Goal: Information Seeking & Learning: Learn about a topic

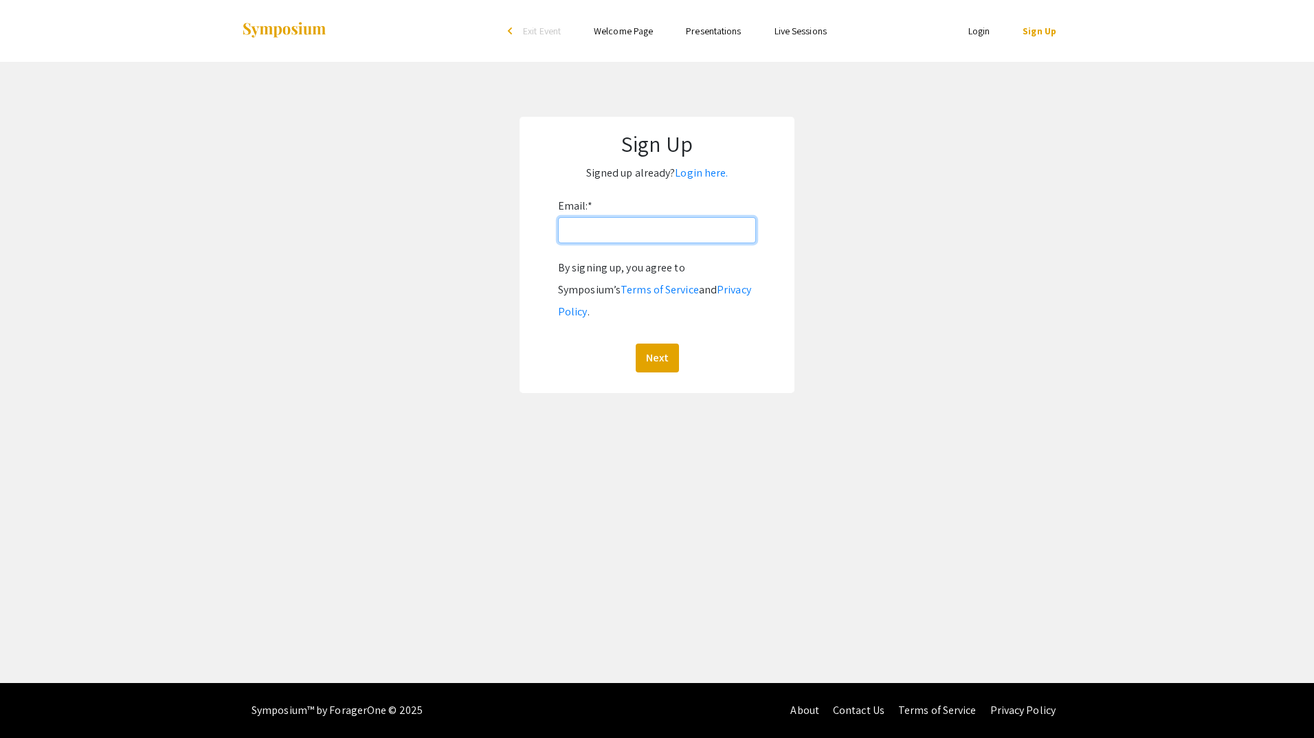
click at [635, 224] on input "Email: *" at bounding box center [657, 230] width 198 height 26
type input "[EMAIL_ADDRESS][PERSON_NAME][DOMAIN_NAME]"
click at [647, 343] on button "Next" at bounding box center [656, 357] width 43 height 29
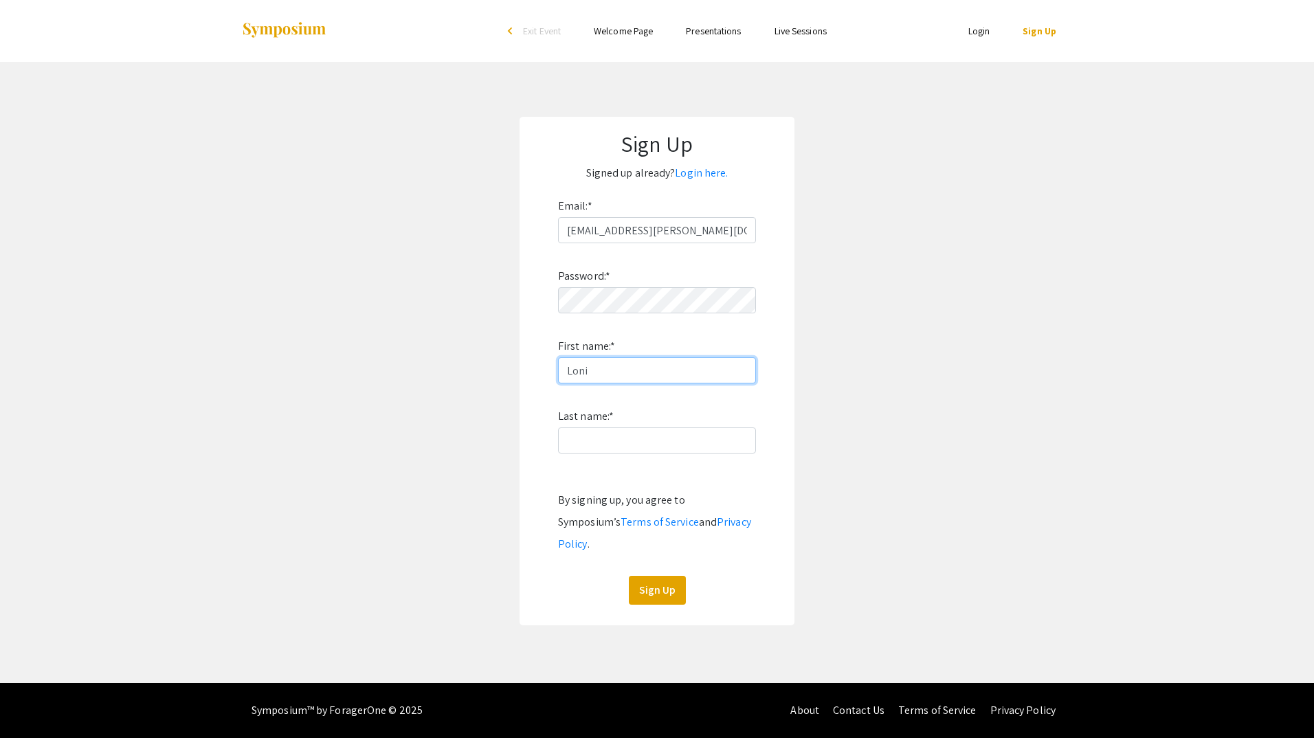
type input "Loni"
type input "[PERSON_NAME]"
click at [660, 576] on button "Sign Up" at bounding box center [657, 590] width 57 height 29
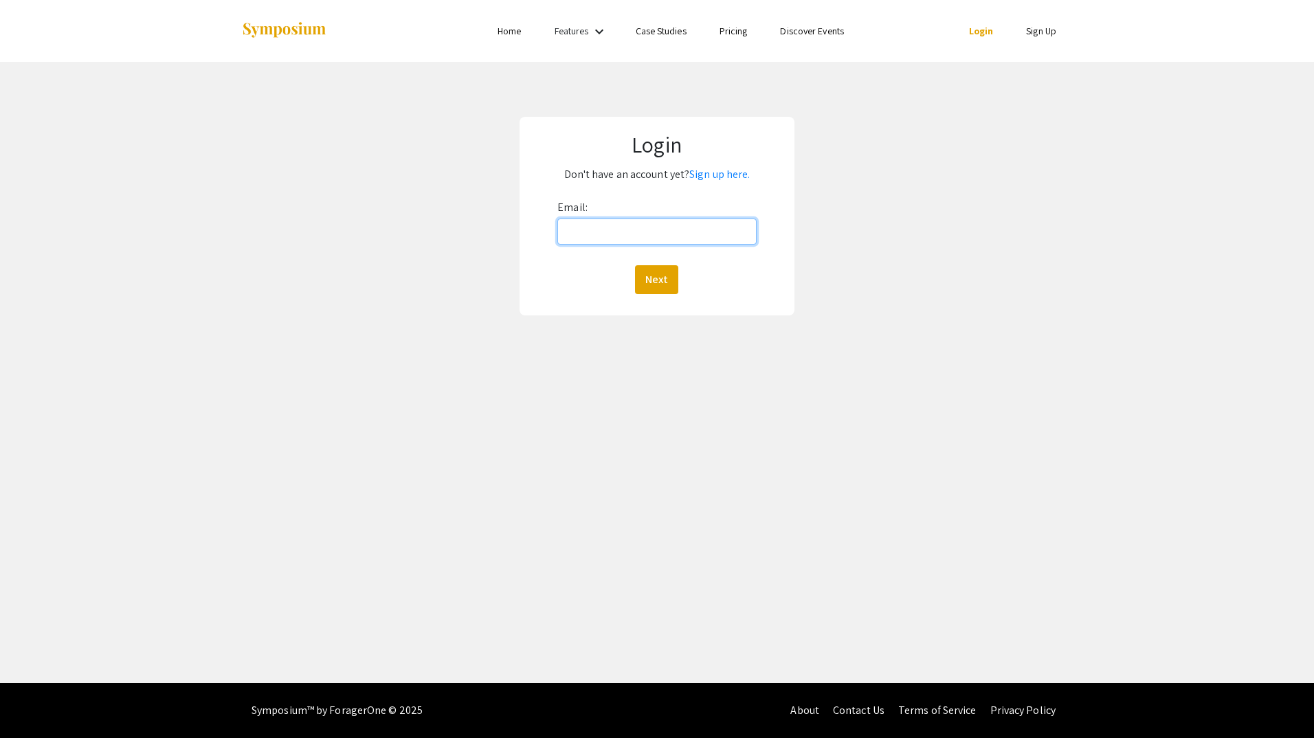
click at [649, 233] on input "Email:" at bounding box center [656, 231] width 199 height 26
type input "[EMAIL_ADDRESS][DOMAIN_NAME]"
click at [664, 276] on button "Next" at bounding box center [656, 279] width 43 height 29
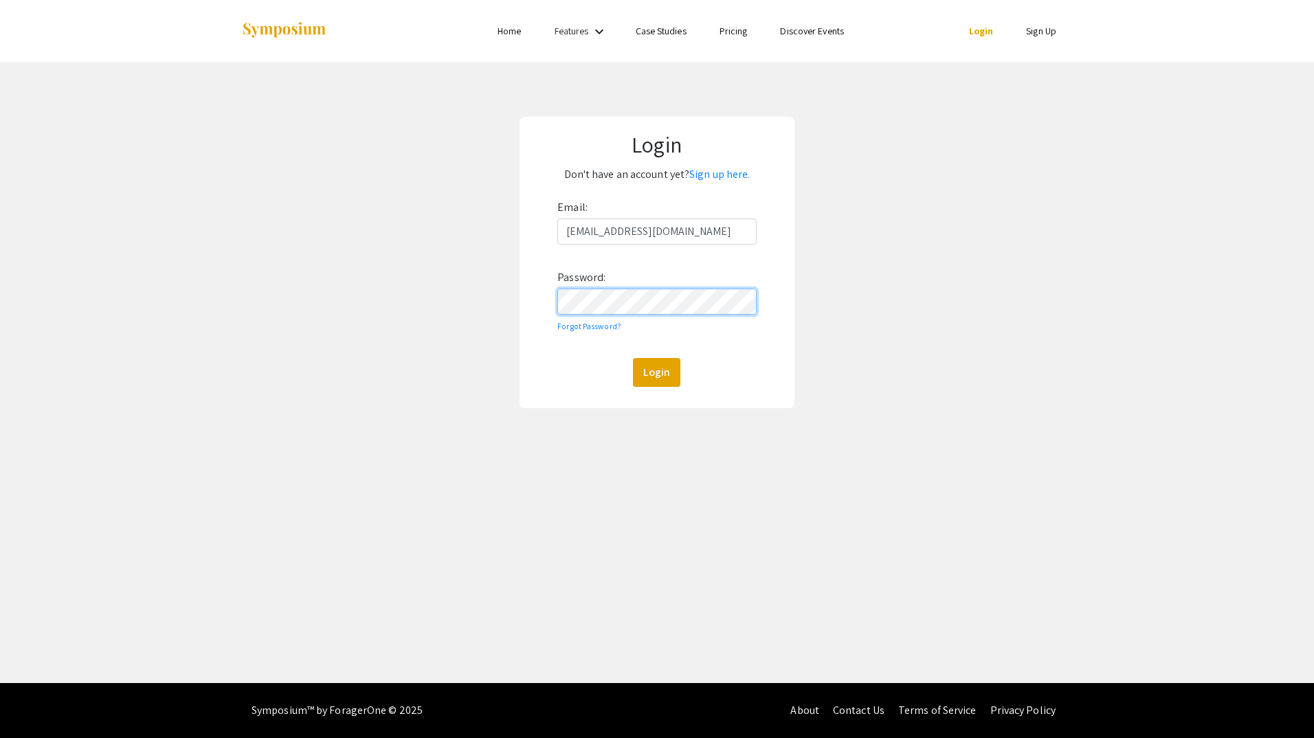
click at [633, 358] on button "Login" at bounding box center [656, 372] width 47 height 29
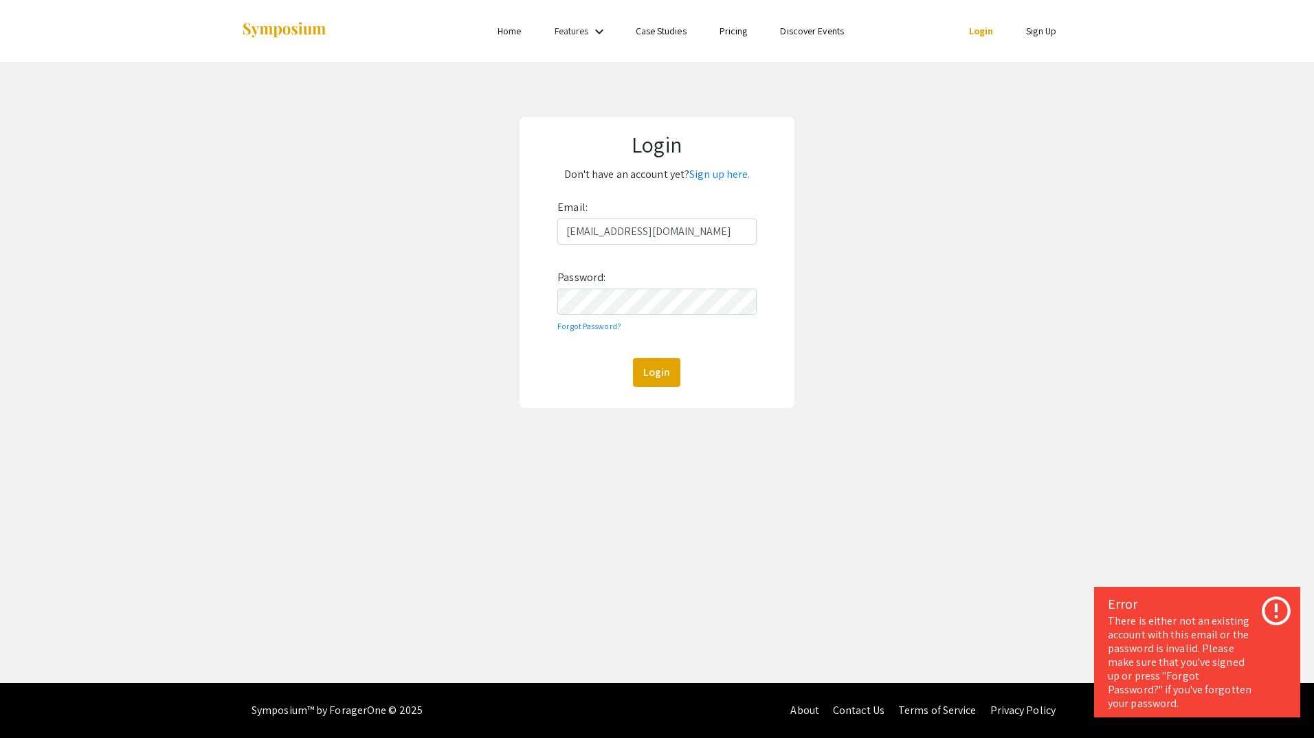
click at [1282, 603] on icon at bounding box center [1276, 611] width 34 height 34
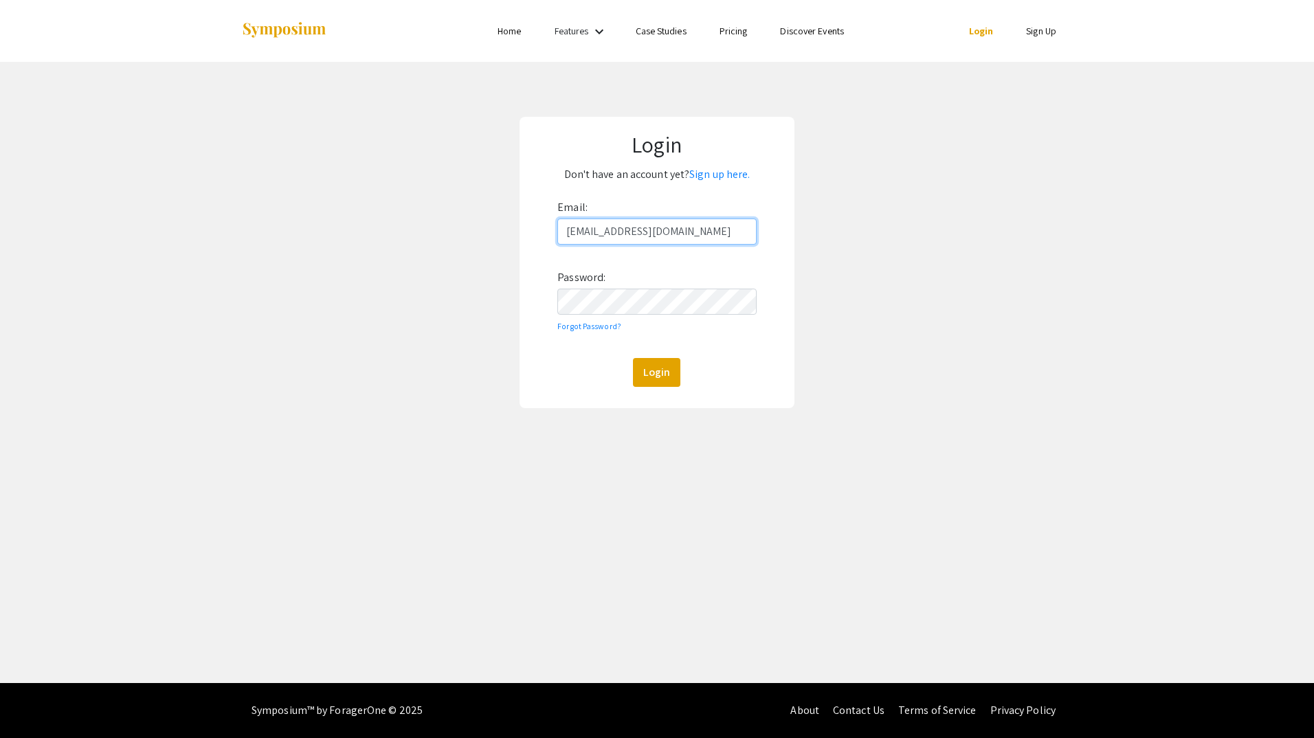
drag, startPoint x: 646, startPoint y: 232, endPoint x: 536, endPoint y: 237, distance: 110.7
click at [536, 237] on form "Email: lonij@unr.edu Password: Forgot Password? Login" at bounding box center [656, 291] width 249 height 190
click at [653, 372] on button "Login" at bounding box center [656, 372] width 47 height 29
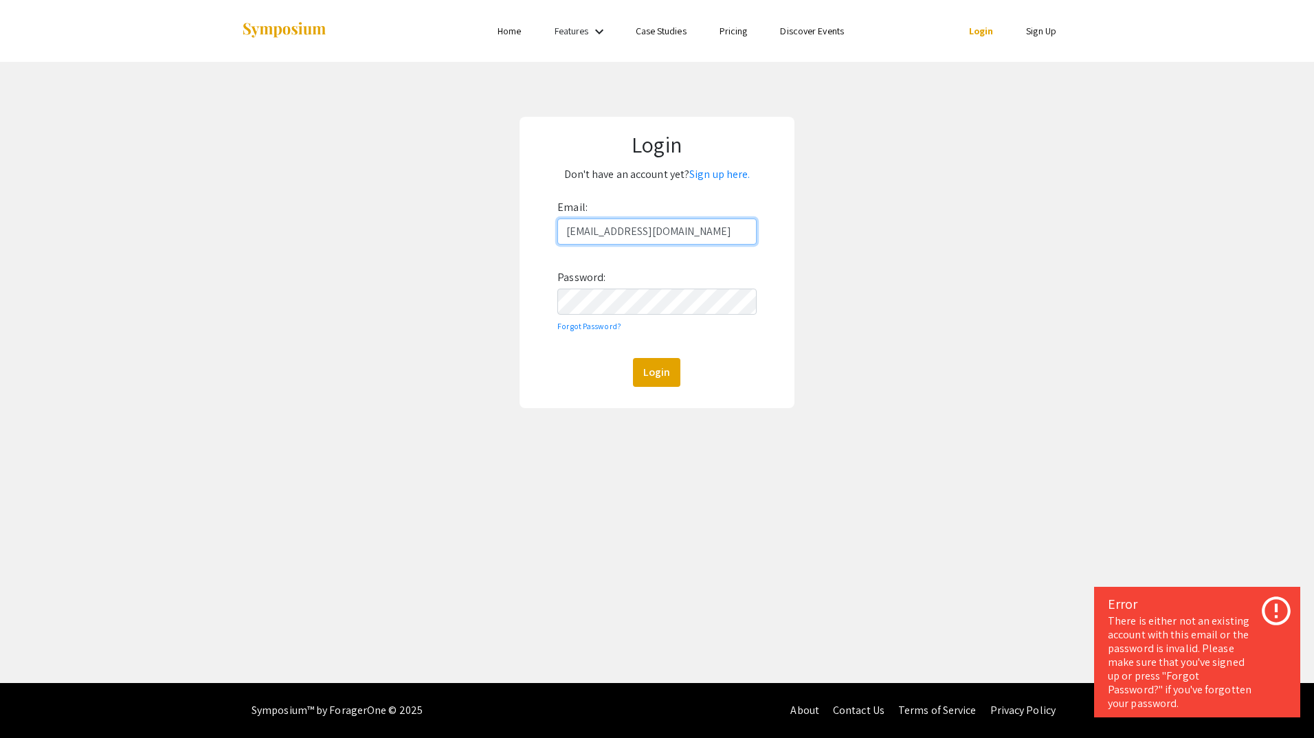
click at [656, 233] on input "[EMAIL_ADDRESS][DOMAIN_NAME]" at bounding box center [656, 231] width 199 height 26
drag, startPoint x: 647, startPoint y: 230, endPoint x: 552, endPoint y: 232, distance: 94.8
click at [552, 232] on form "Email: lonij@unr.edu Password: Forgot Password? Login" at bounding box center [656, 291] width 249 height 190
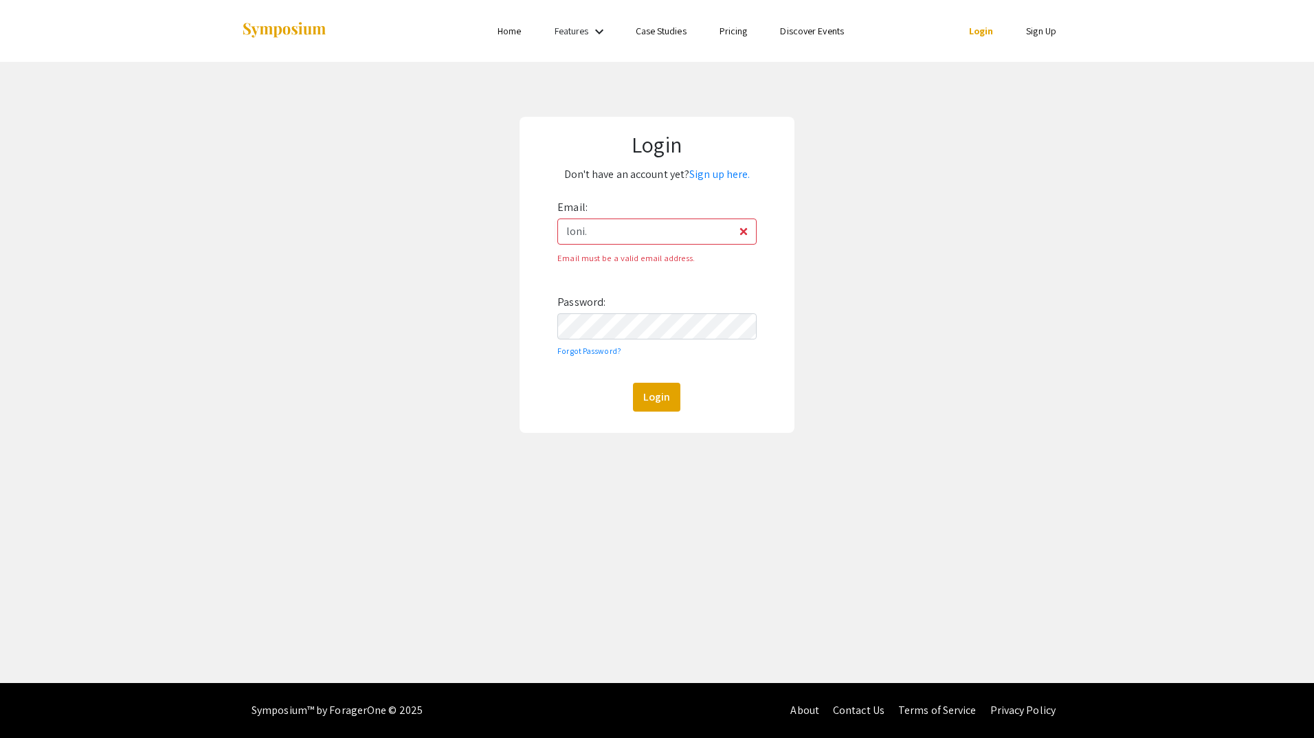
click at [595, 393] on div "Login" at bounding box center [656, 397] width 199 height 29
click at [601, 234] on input "loni." at bounding box center [656, 231] width 199 height 26
type input "[EMAIL_ADDRESS][PERSON_NAME][DOMAIN_NAME]"
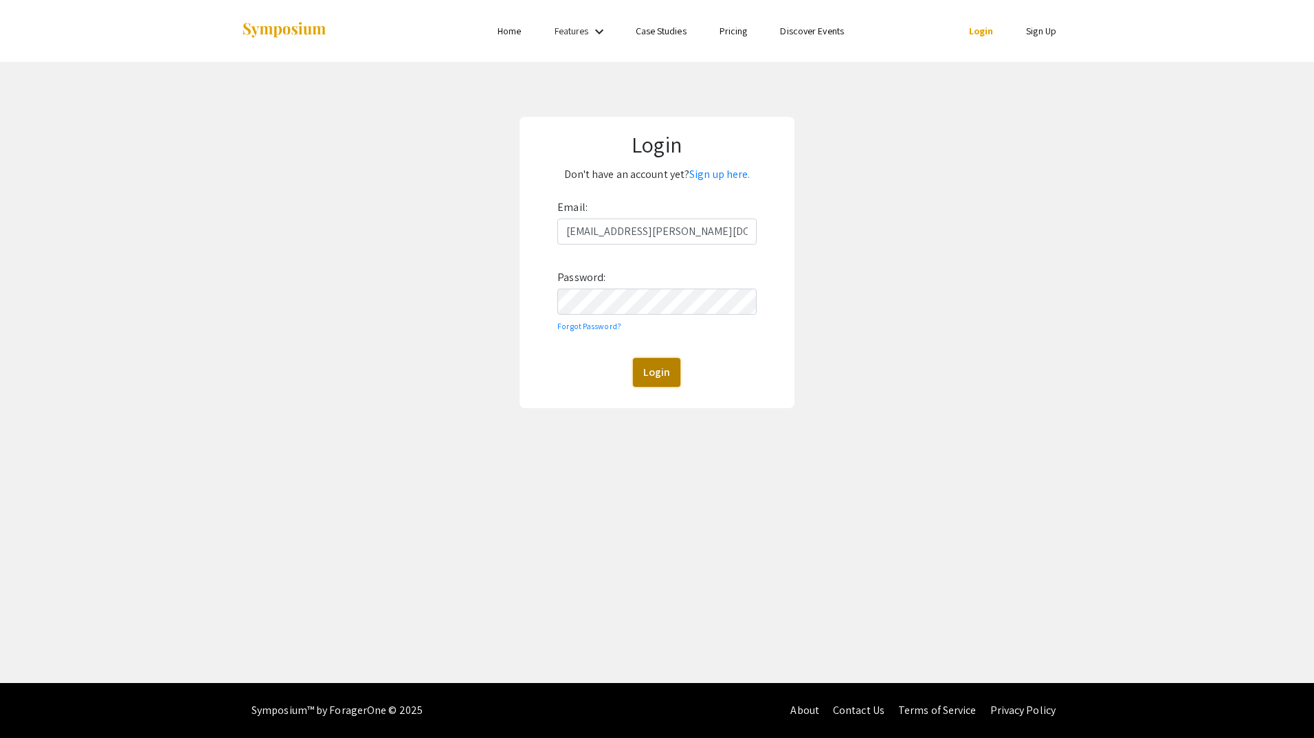
click at [653, 370] on button "Login" at bounding box center [656, 372] width 47 height 29
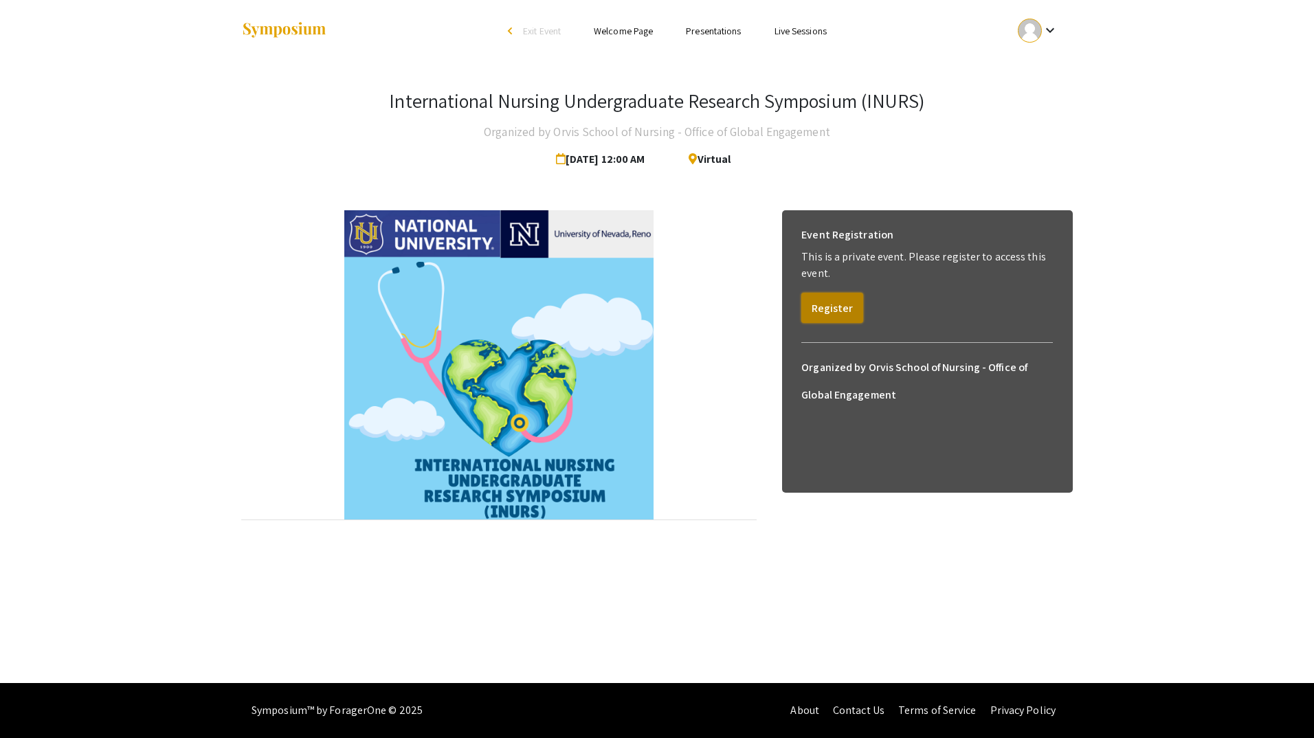
click at [827, 310] on button "Register" at bounding box center [832, 308] width 62 height 30
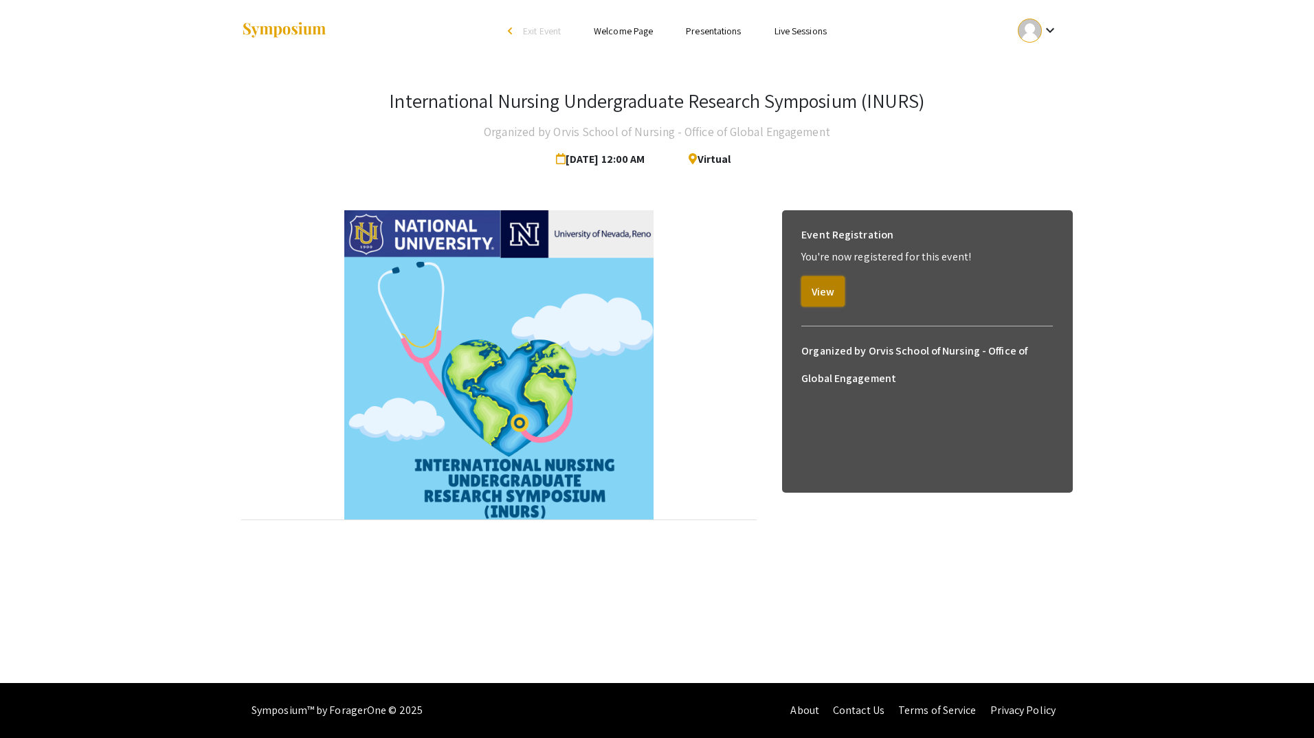
click at [821, 290] on button "View" at bounding box center [822, 291] width 43 height 30
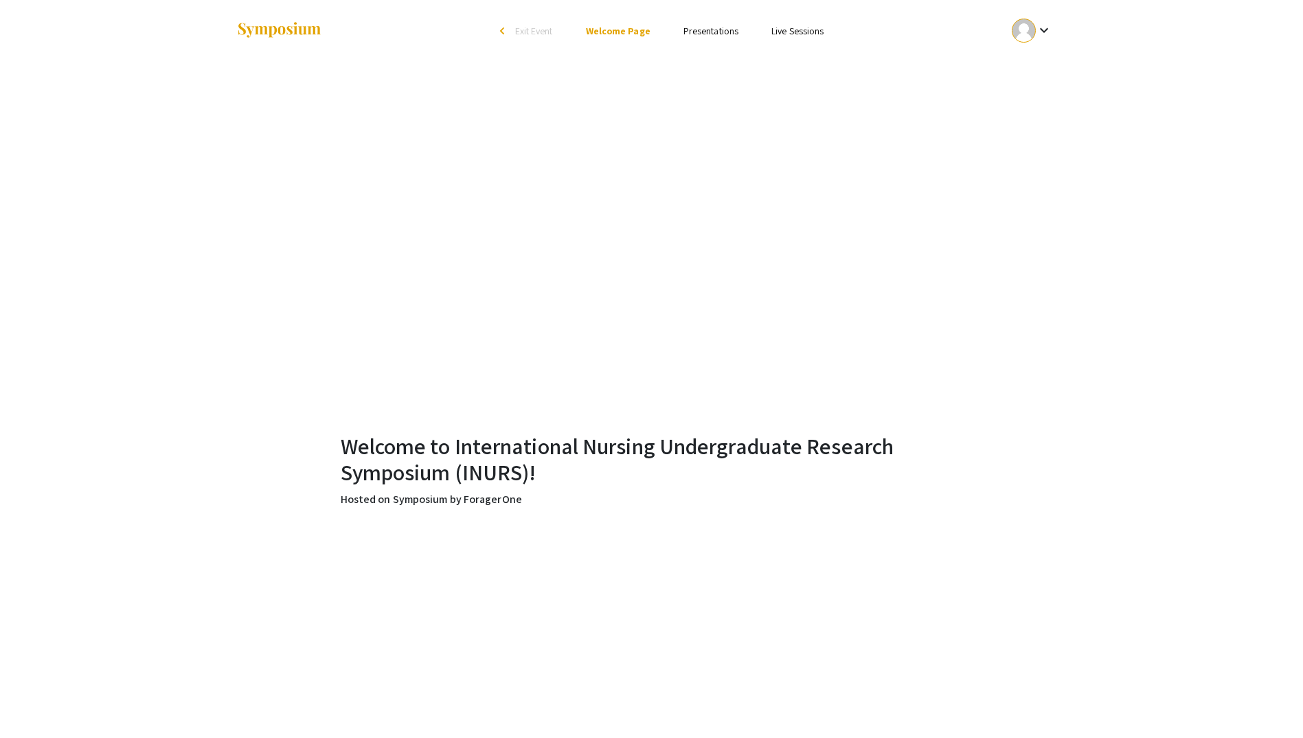
click at [703, 36] on link "Presentations" at bounding box center [711, 31] width 55 height 12
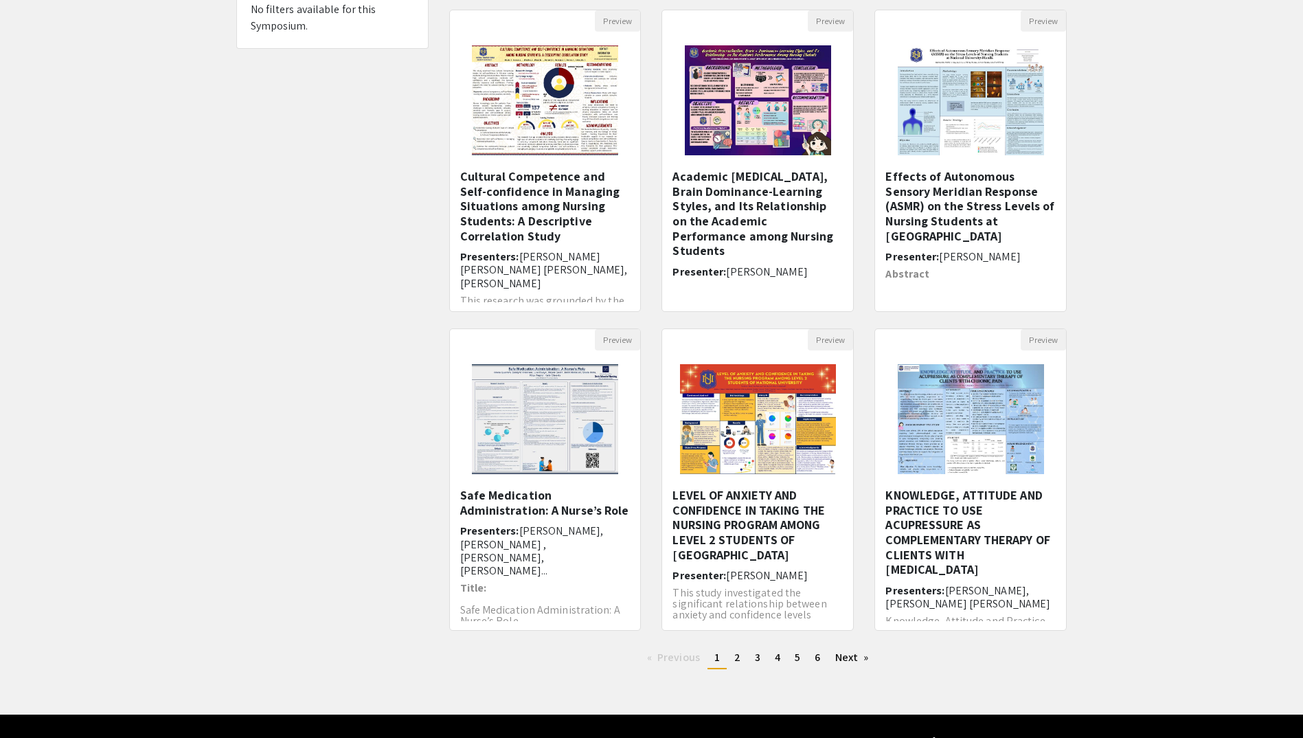
scroll to position [173, 0]
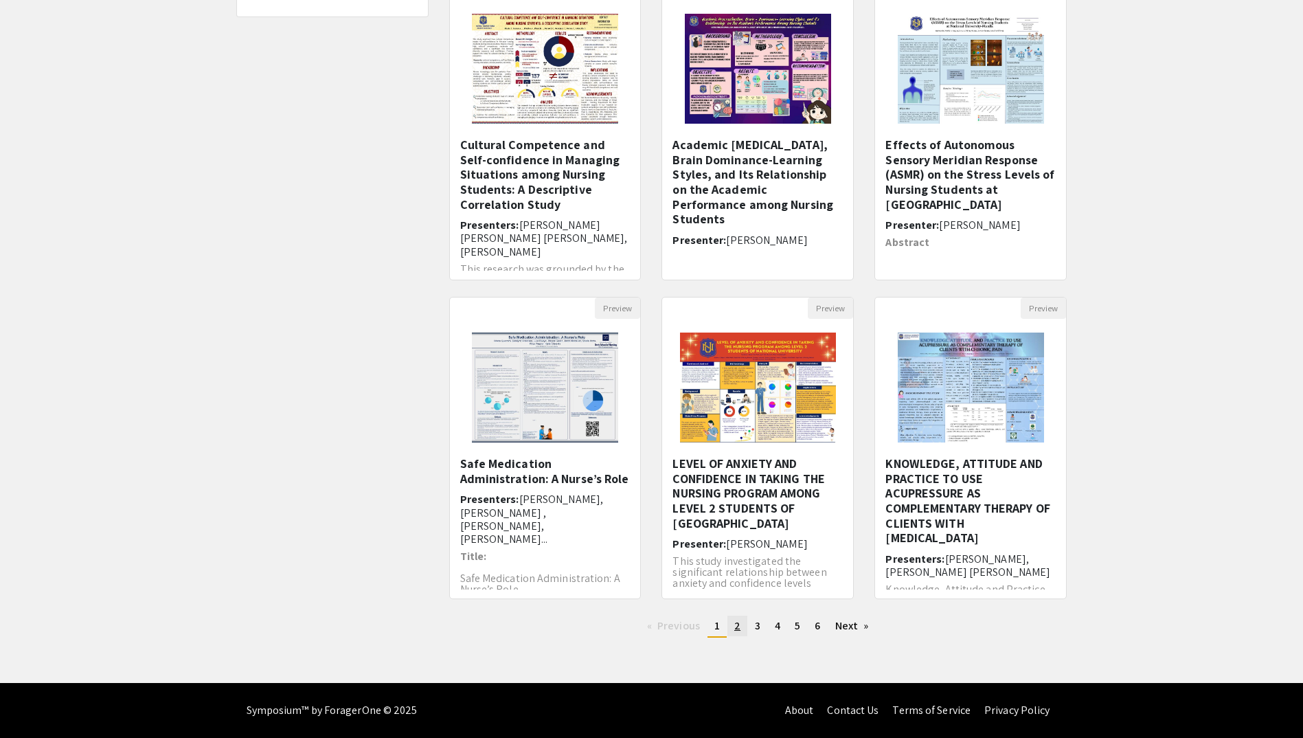
click at [736, 628] on span "2" at bounding box center [737, 625] width 6 height 14
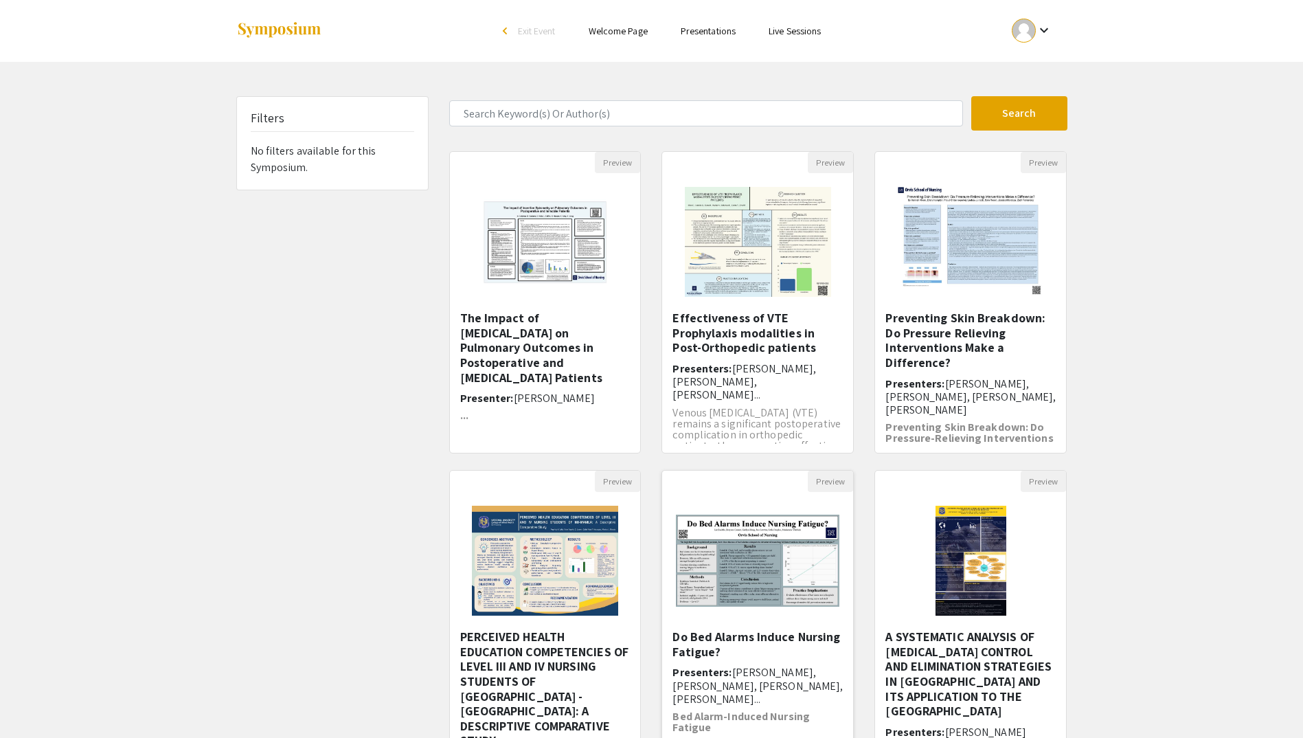
click at [781, 542] on img "Open Presentation <p>Do Bed Alarms Induce Nursing Fatigue?</p>" at bounding box center [757, 561] width 191 height 120
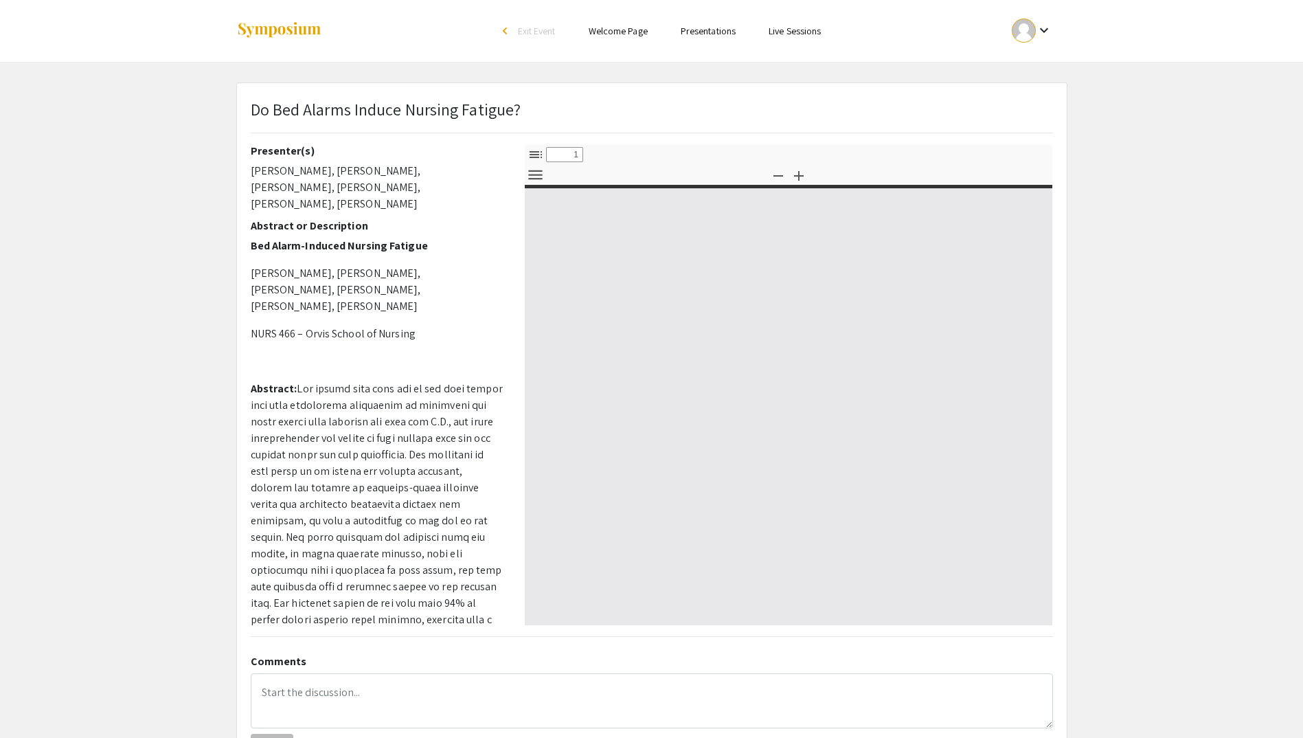
select select "custom"
type input "0"
select select "custom"
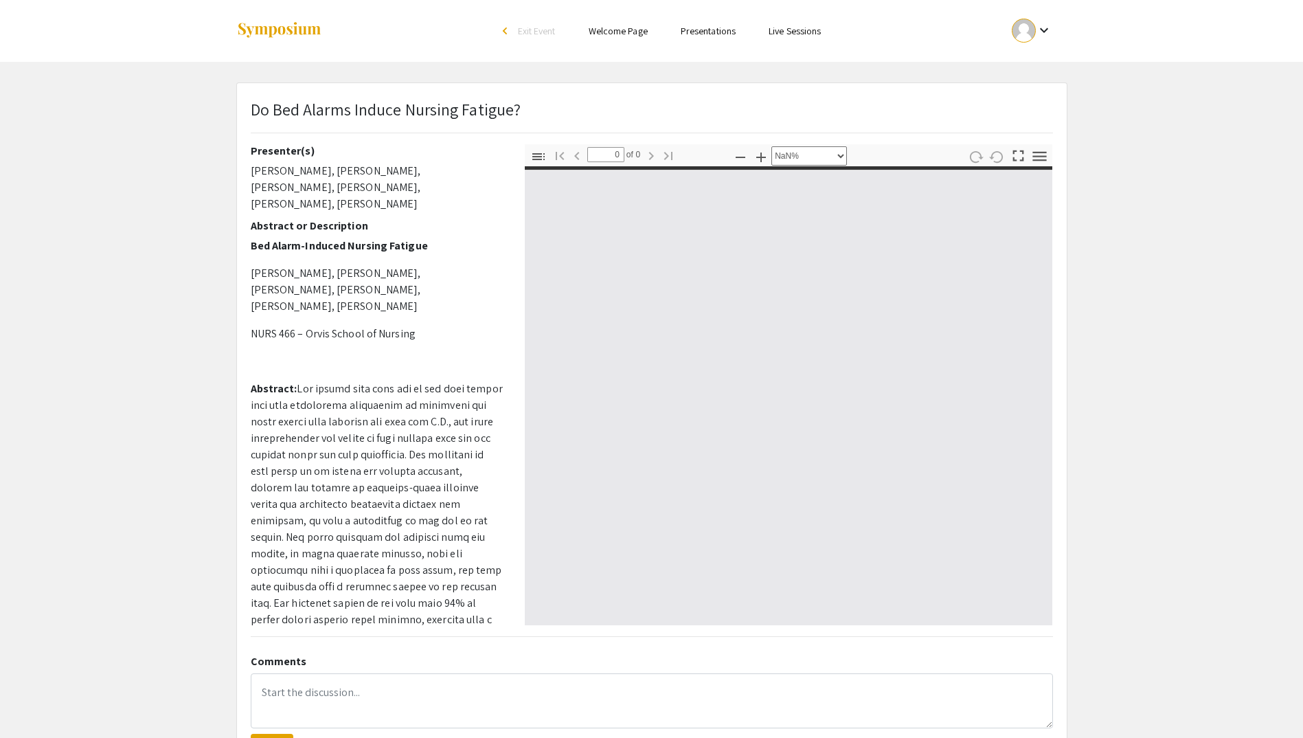
type input "1"
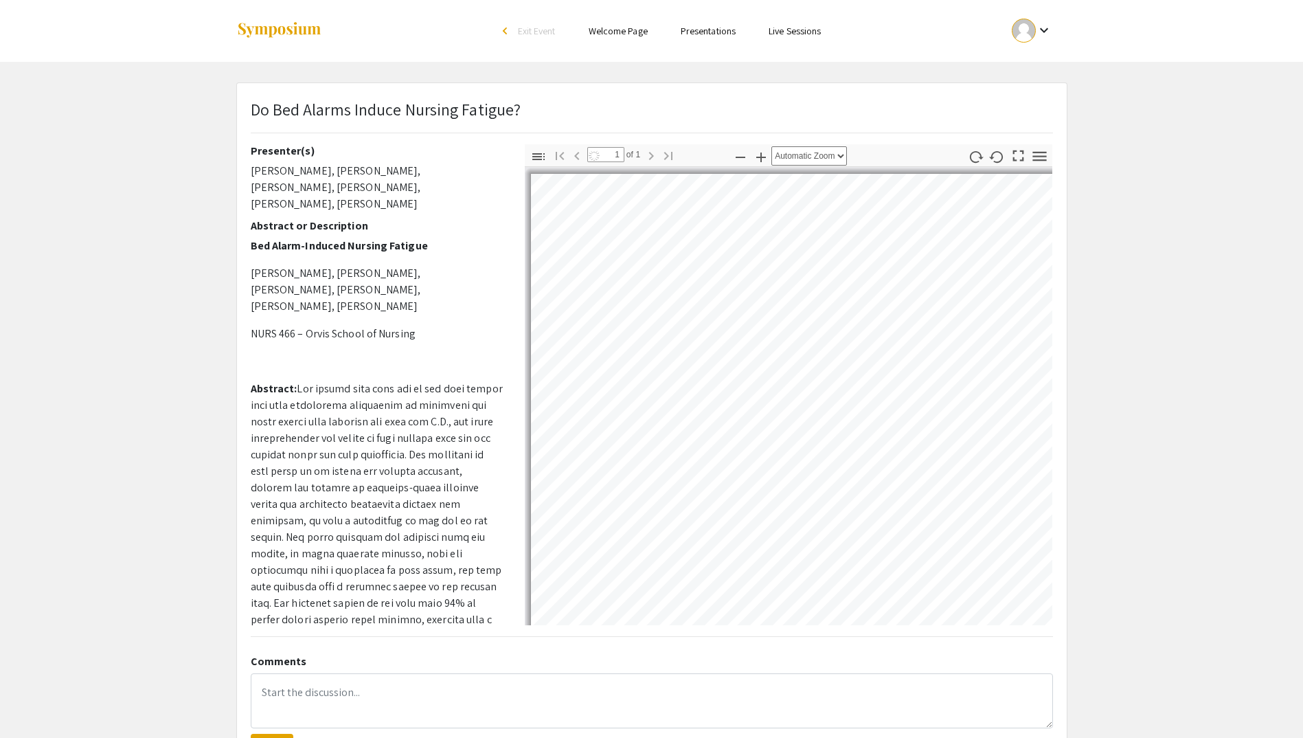
select select "auto"
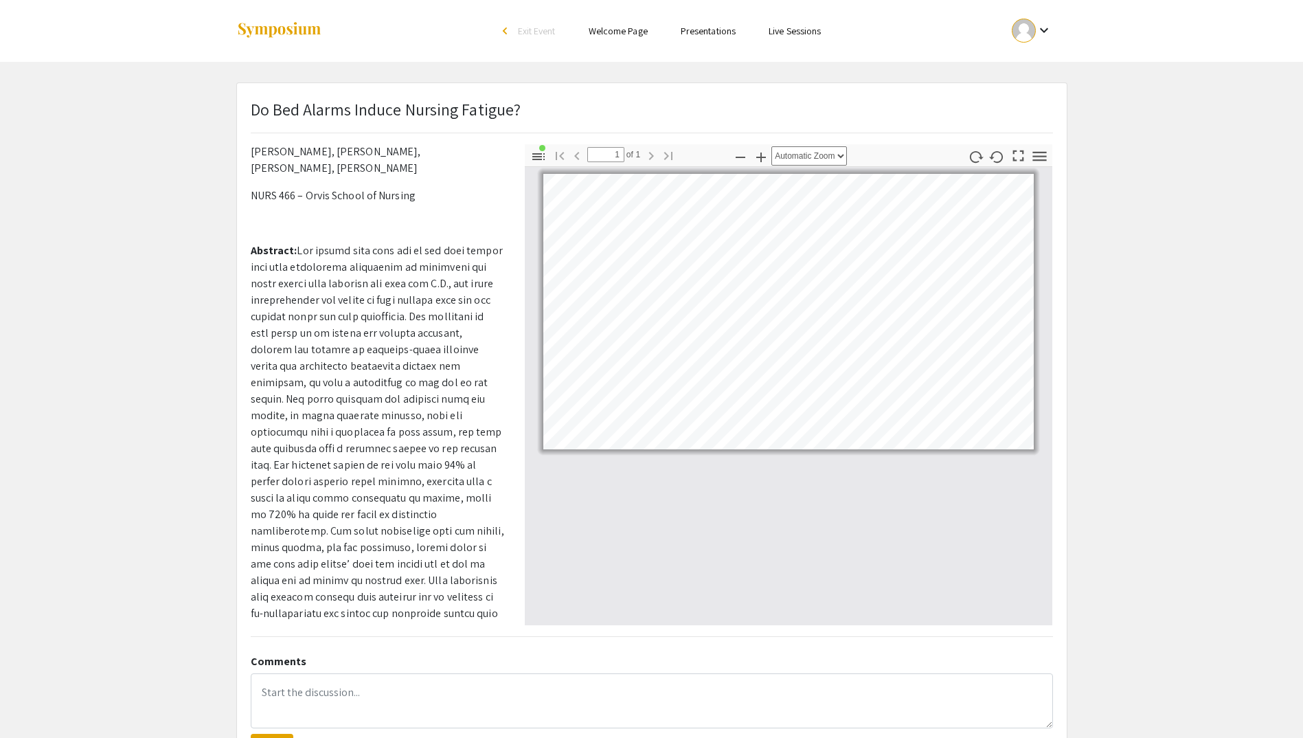
scroll to position [184, 0]
